Goal: Communication & Community: Answer question/provide support

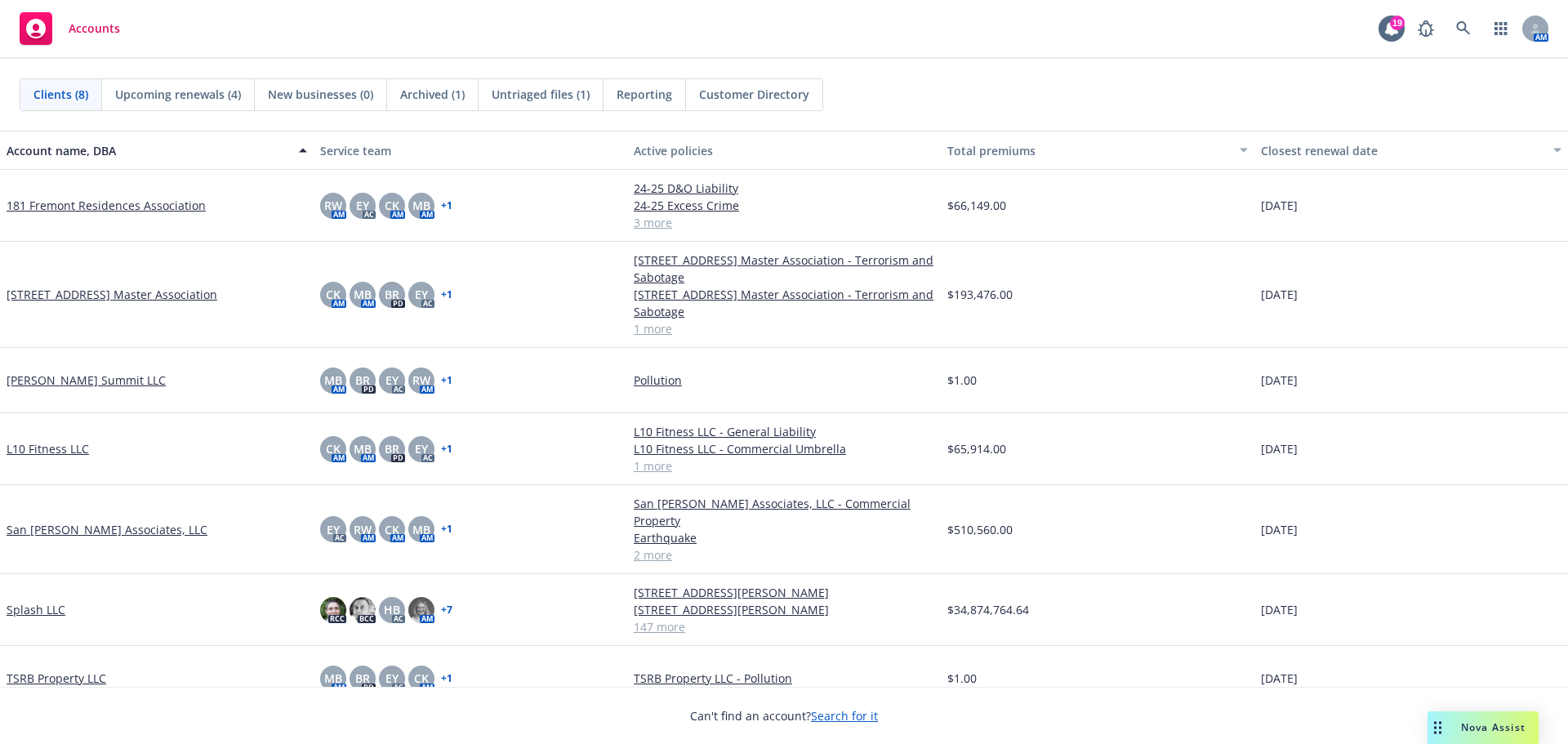
click at [1490, 725] on span "Nova Assist" at bounding box center [1494, 727] width 65 height 14
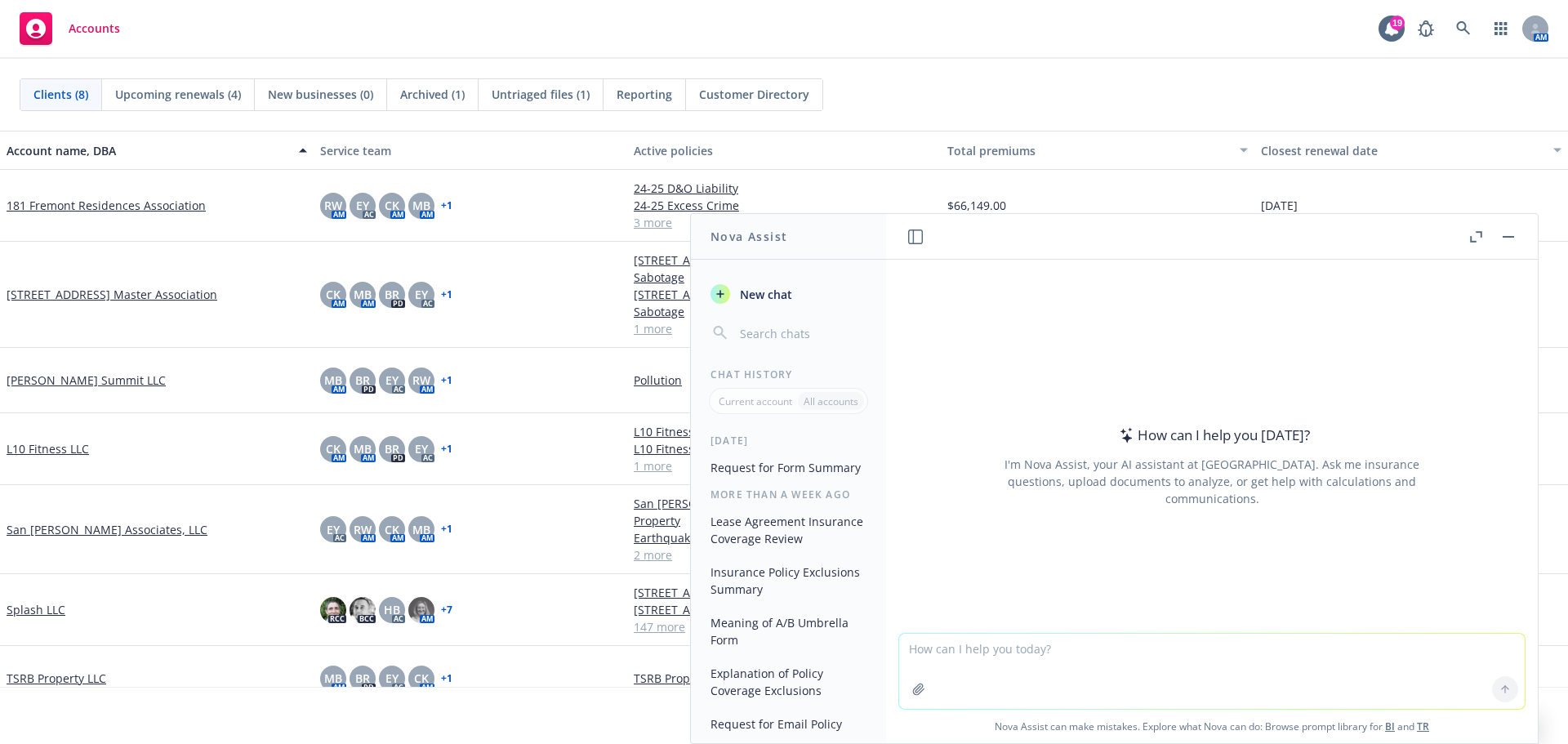
click at [1476, 242] on button "button" at bounding box center [1476, 237] width 20 height 20
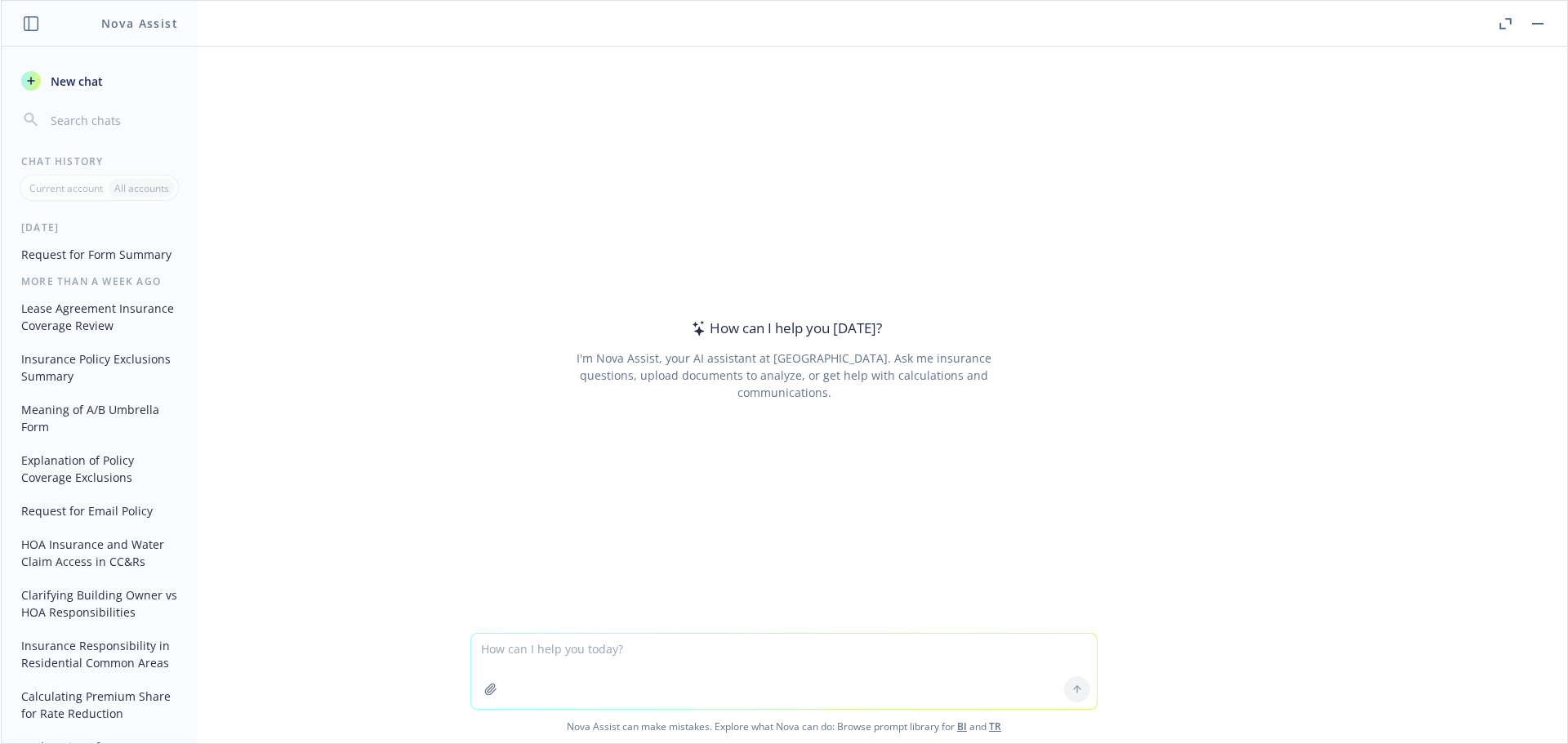
click at [596, 647] on textarea at bounding box center [783, 672] width 625 height 75
click at [524, 652] on textarea at bounding box center [783, 672] width 625 height 75
paste textarea "35 how do you advise carriers when an account is BOR'ed that they are required …"
type textarea "35 how do you advise carriers when an account is BOR'ed that they are required …"
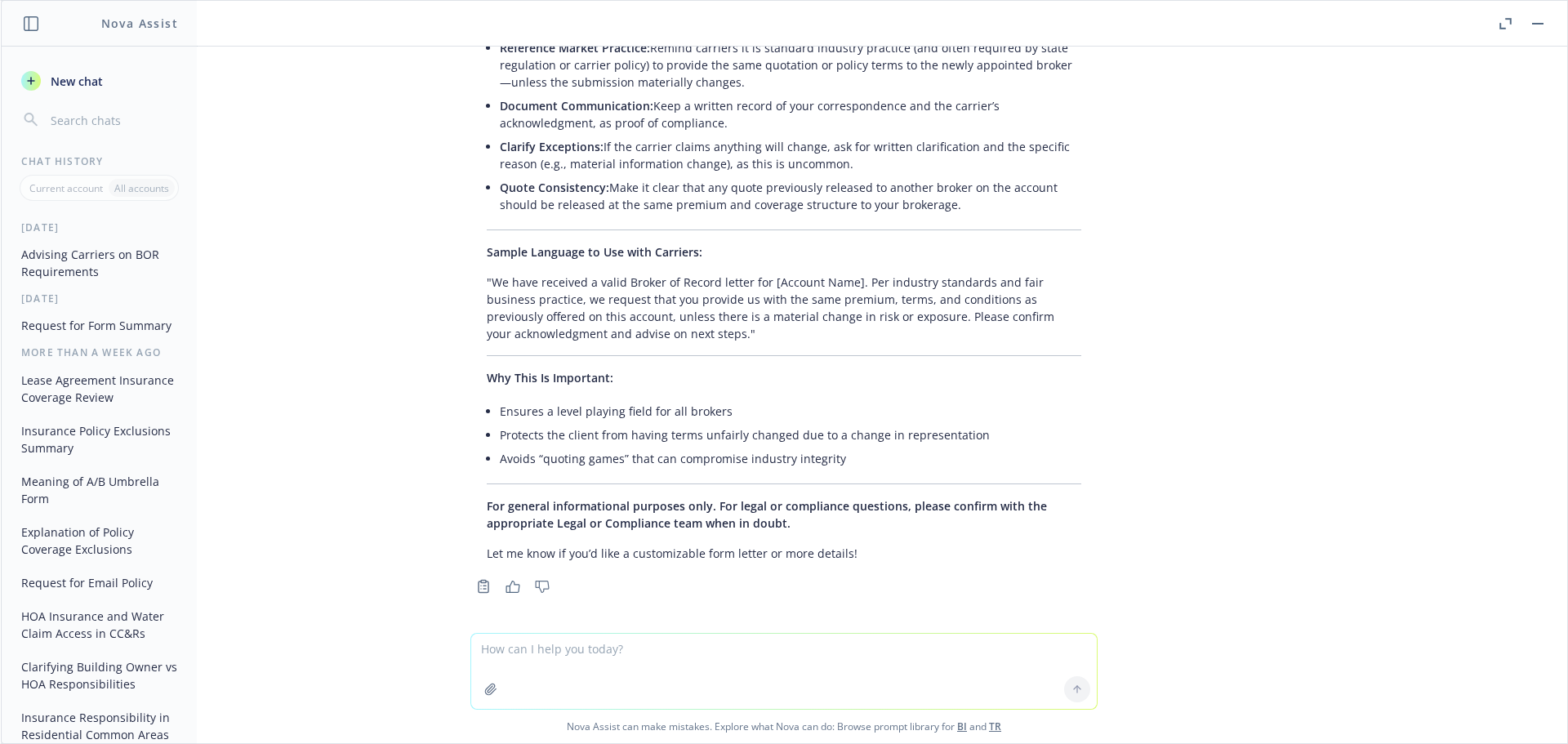
scroll to position [251, 0]
click at [536, 655] on textarea "how do you also add that whatever carriers and" at bounding box center [783, 671] width 625 height 77
drag, startPoint x: 762, startPoint y: 647, endPoint x: 317, endPoint y: 643, distance: 445.0
click at [317, 643] on div "how do you also add that whatever carriers and Nova Assist can make mistakes. E…" at bounding box center [784, 688] width 1567 height 112
paste textarea "Lore ipsumdolors ametcons adipiscin elitsedd eiusm tem incididun: UTLABOREET DO…"
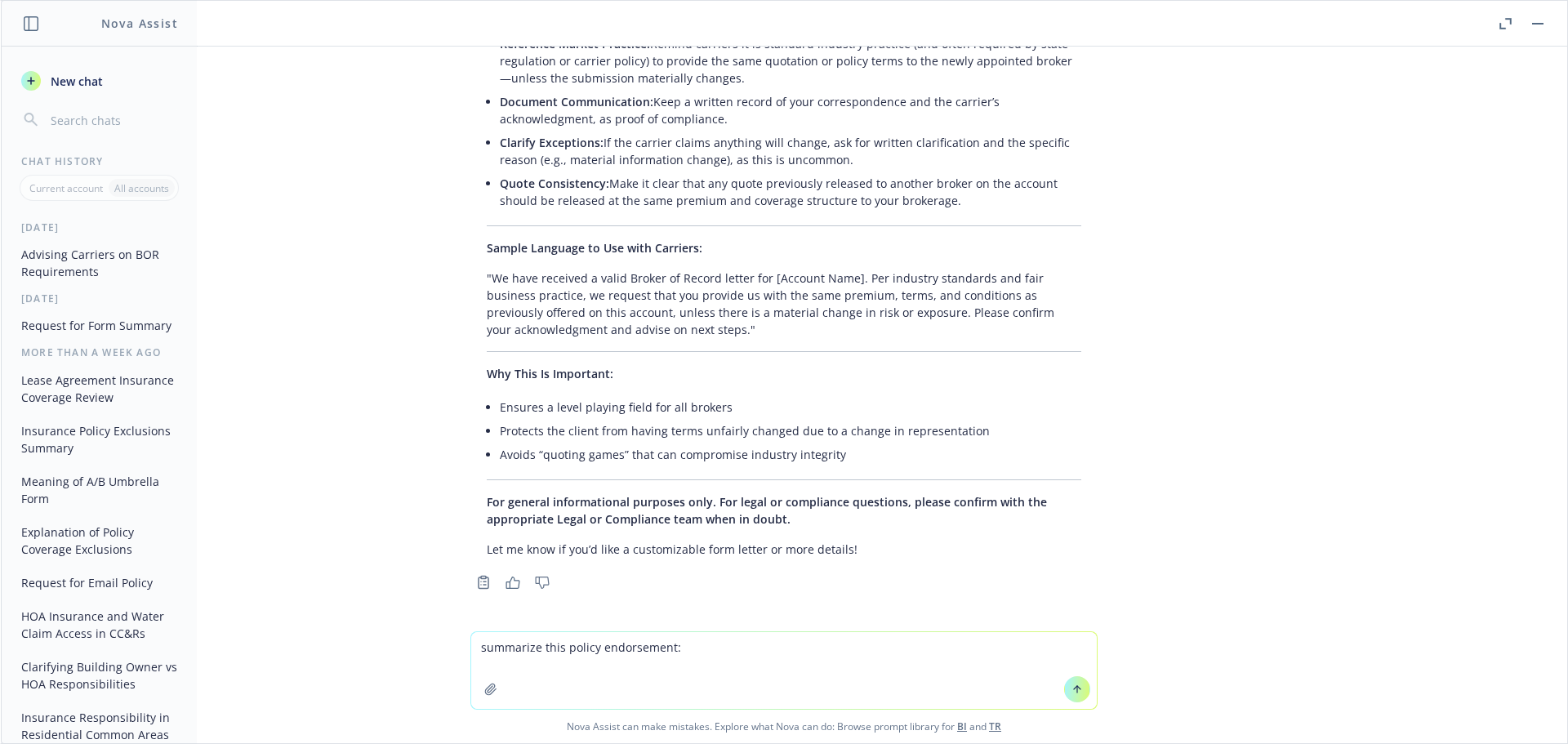
type textarea "loremipsu dolo sitame consectetur: Adip elitseddoei temporin utlaboree dolorema…"
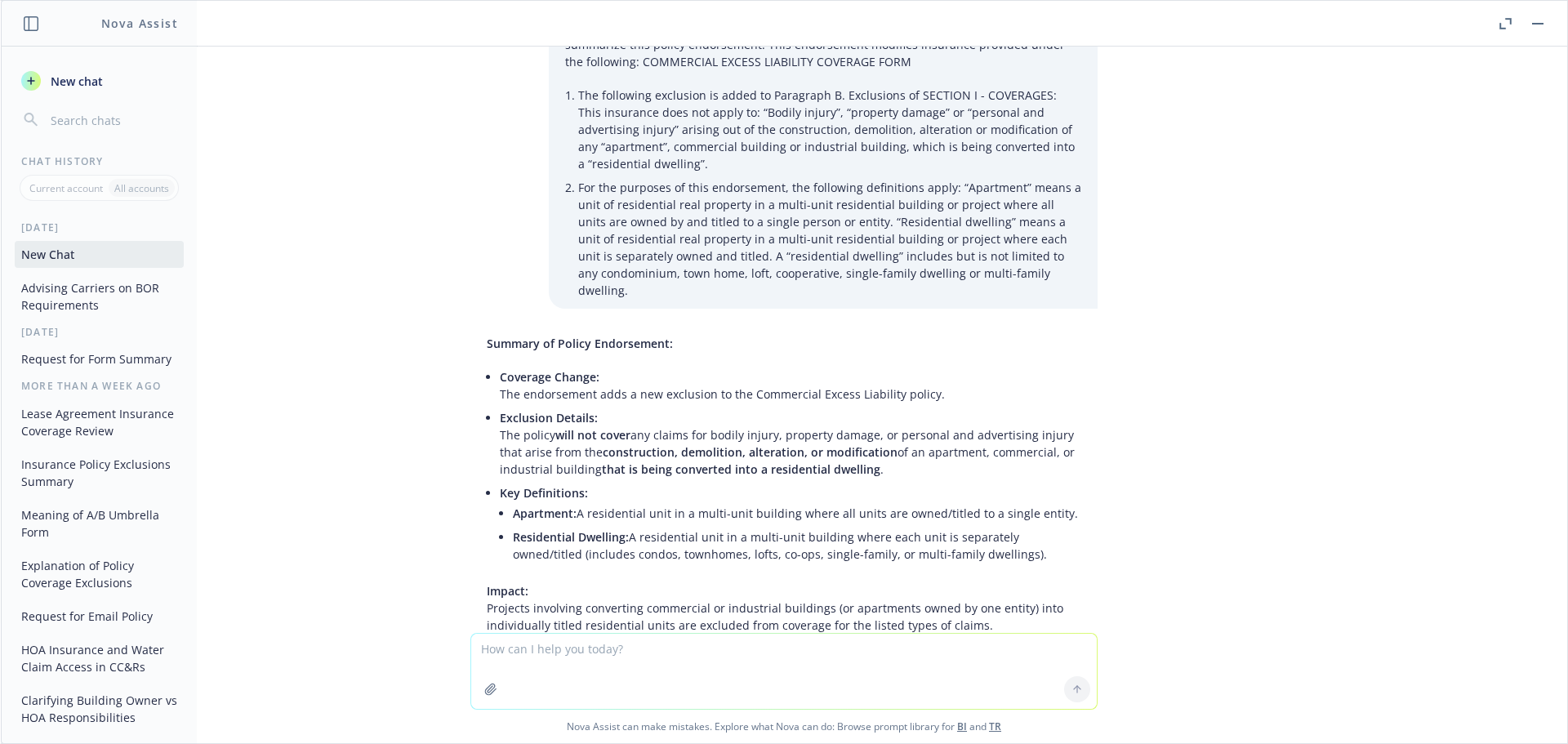
scroll to position [941, 0]
